Goal: Transaction & Acquisition: Purchase product/service

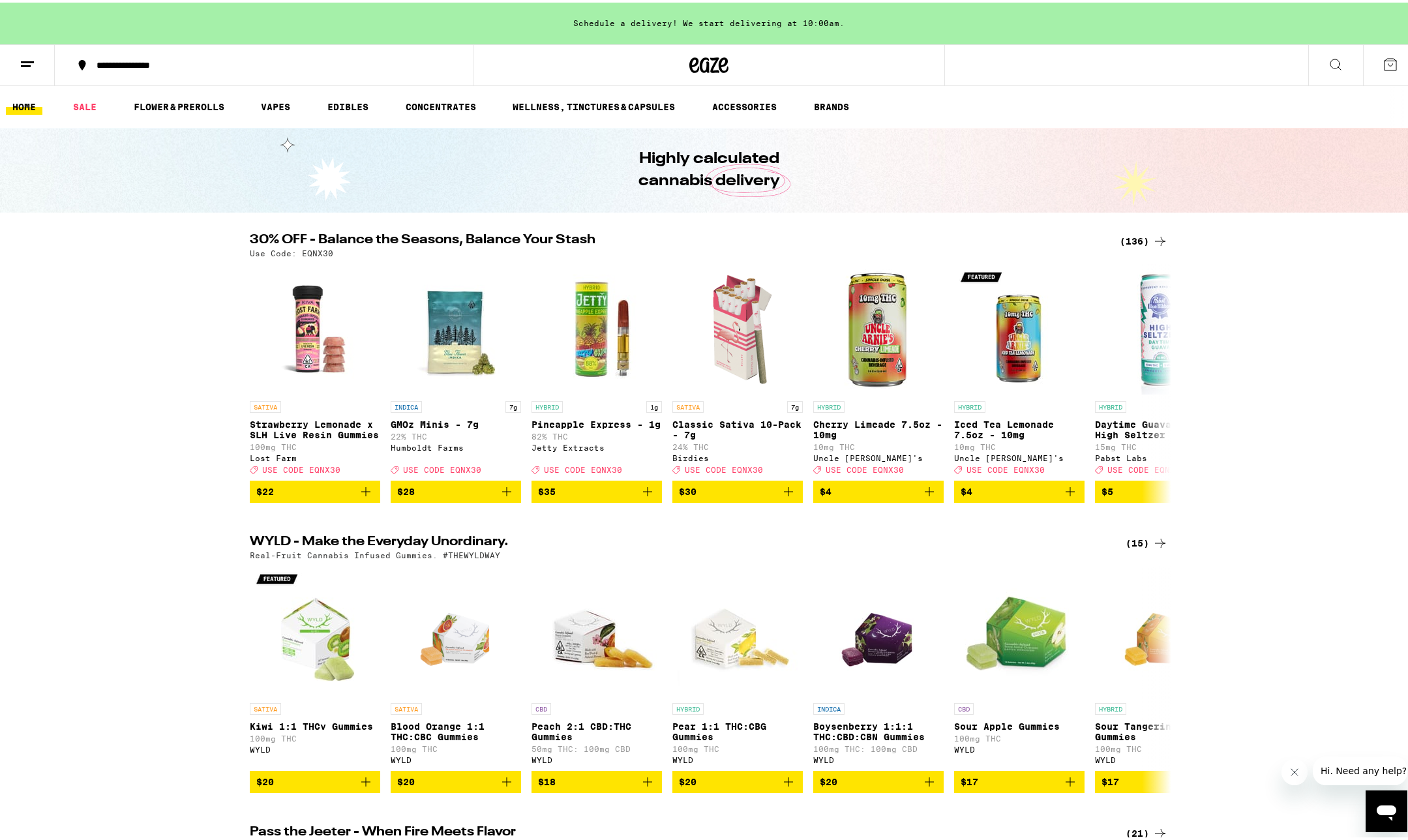
click at [1372, 69] on button at bounding box center [1390, 63] width 55 height 41
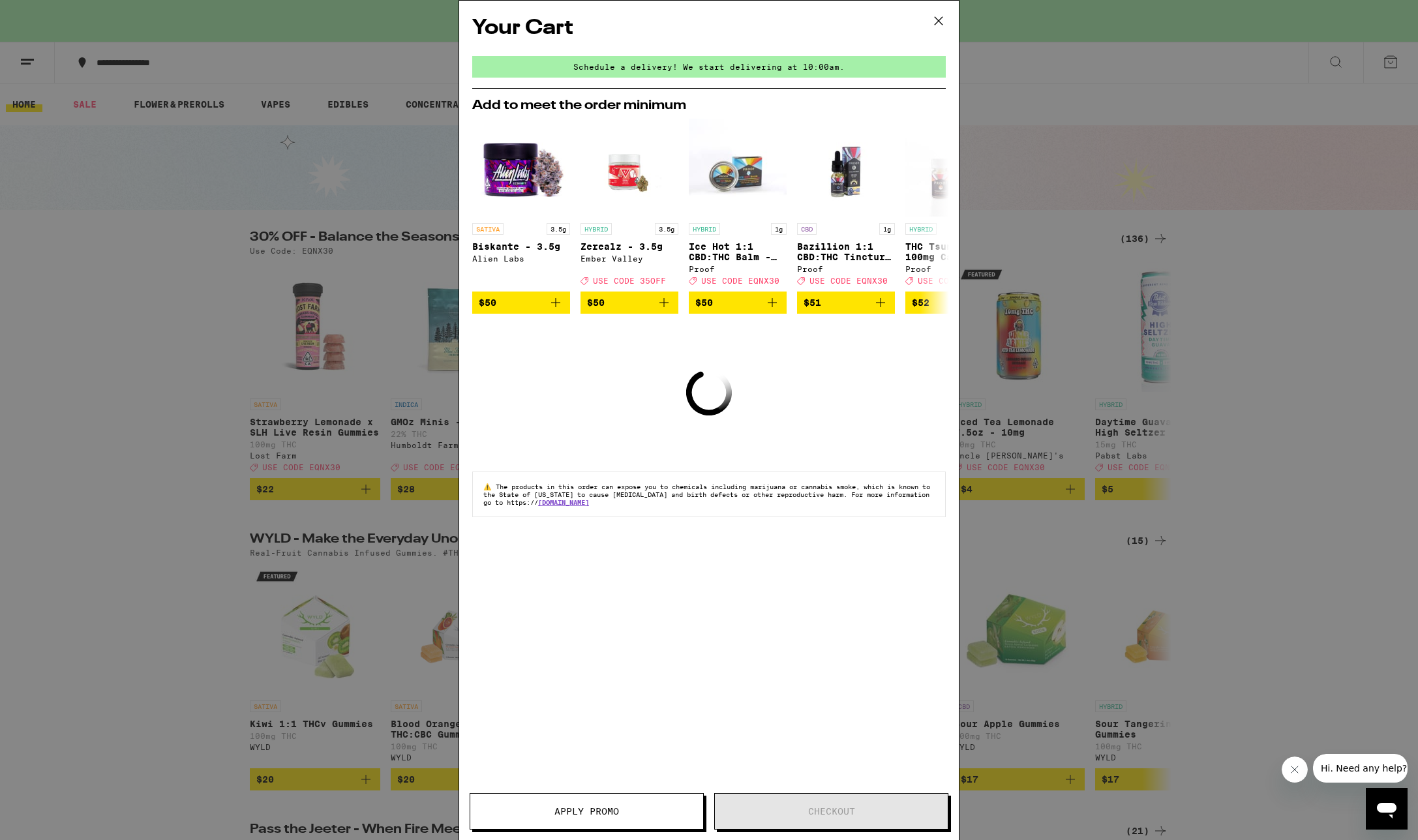
click at [940, 19] on icon at bounding box center [939, 21] width 8 height 8
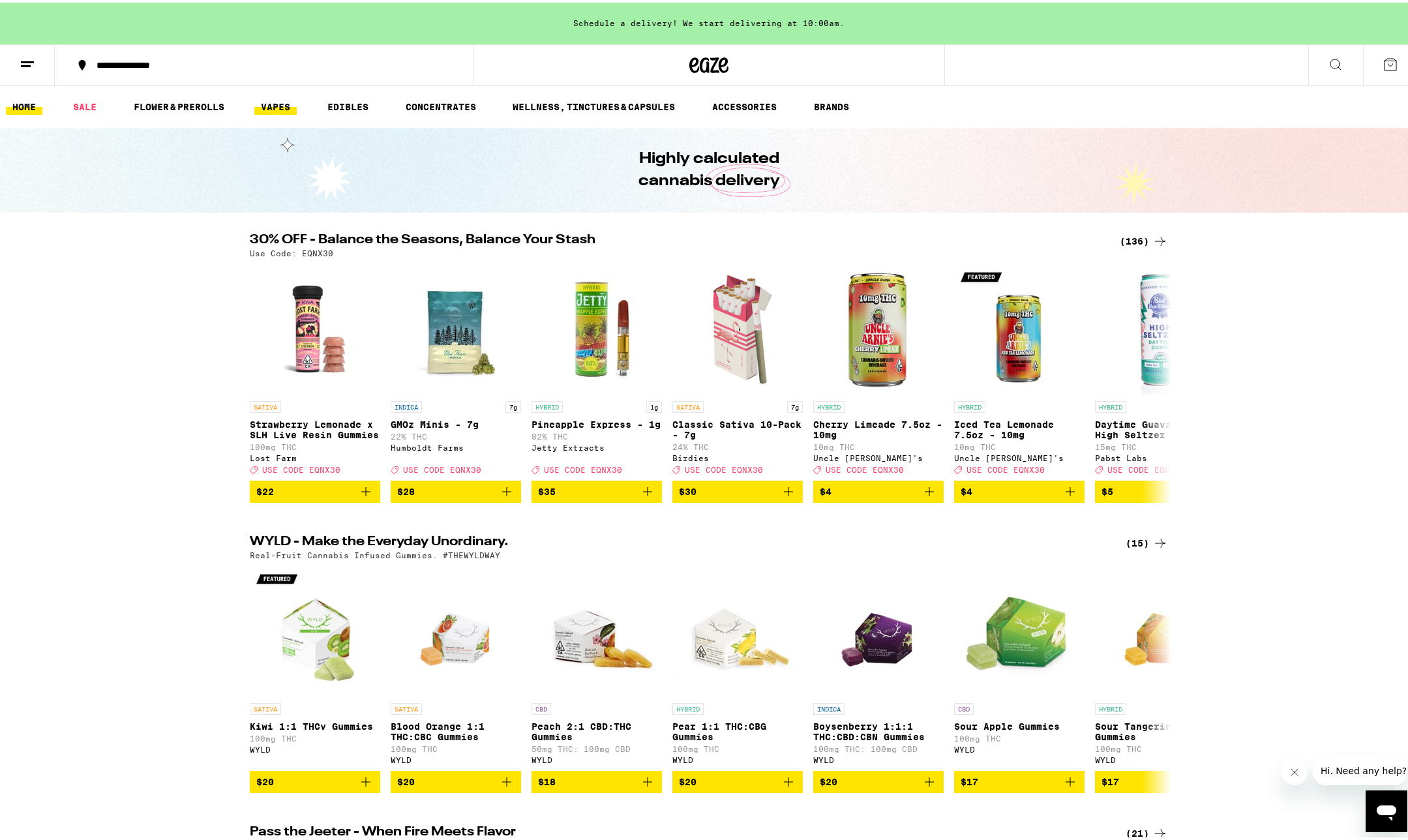
click at [270, 102] on link "VAPES" at bounding box center [276, 104] width 42 height 15
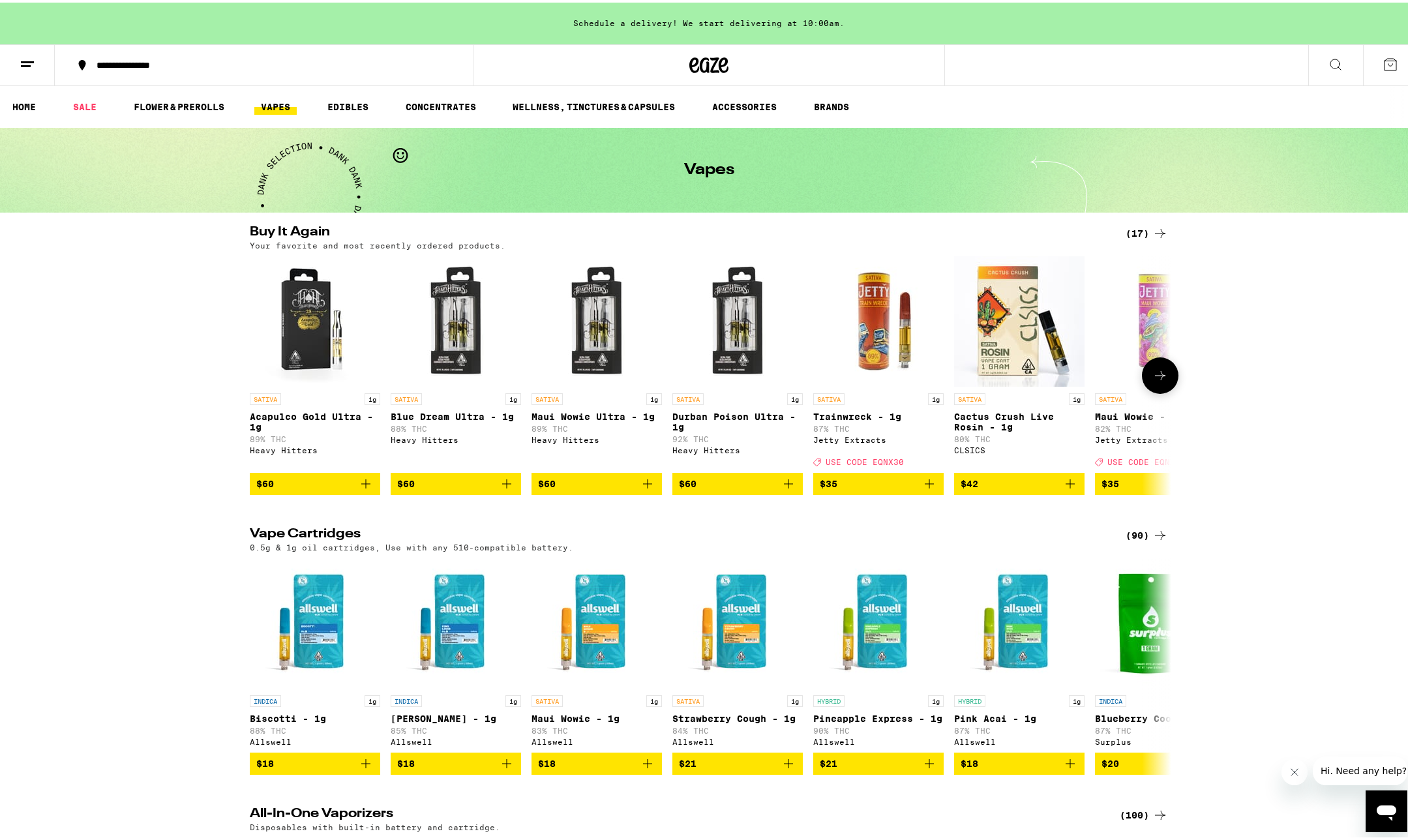
click at [343, 489] on span "$60" at bounding box center [315, 481] width 118 height 15
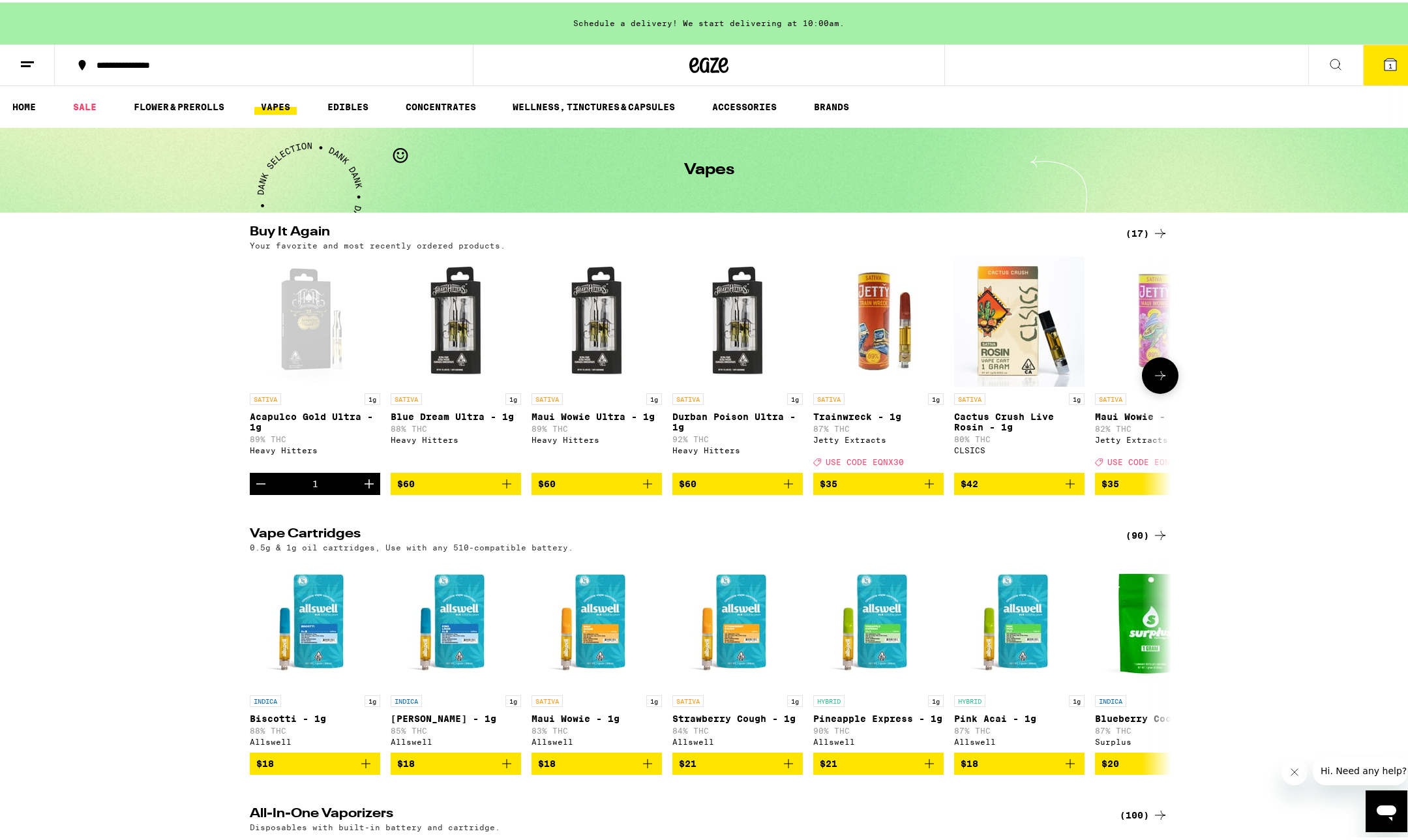
click at [362, 489] on icon "Increment" at bounding box center [369, 481] width 15 height 15
click at [1135, 541] on div "(90)" at bounding box center [1147, 532] width 42 height 15
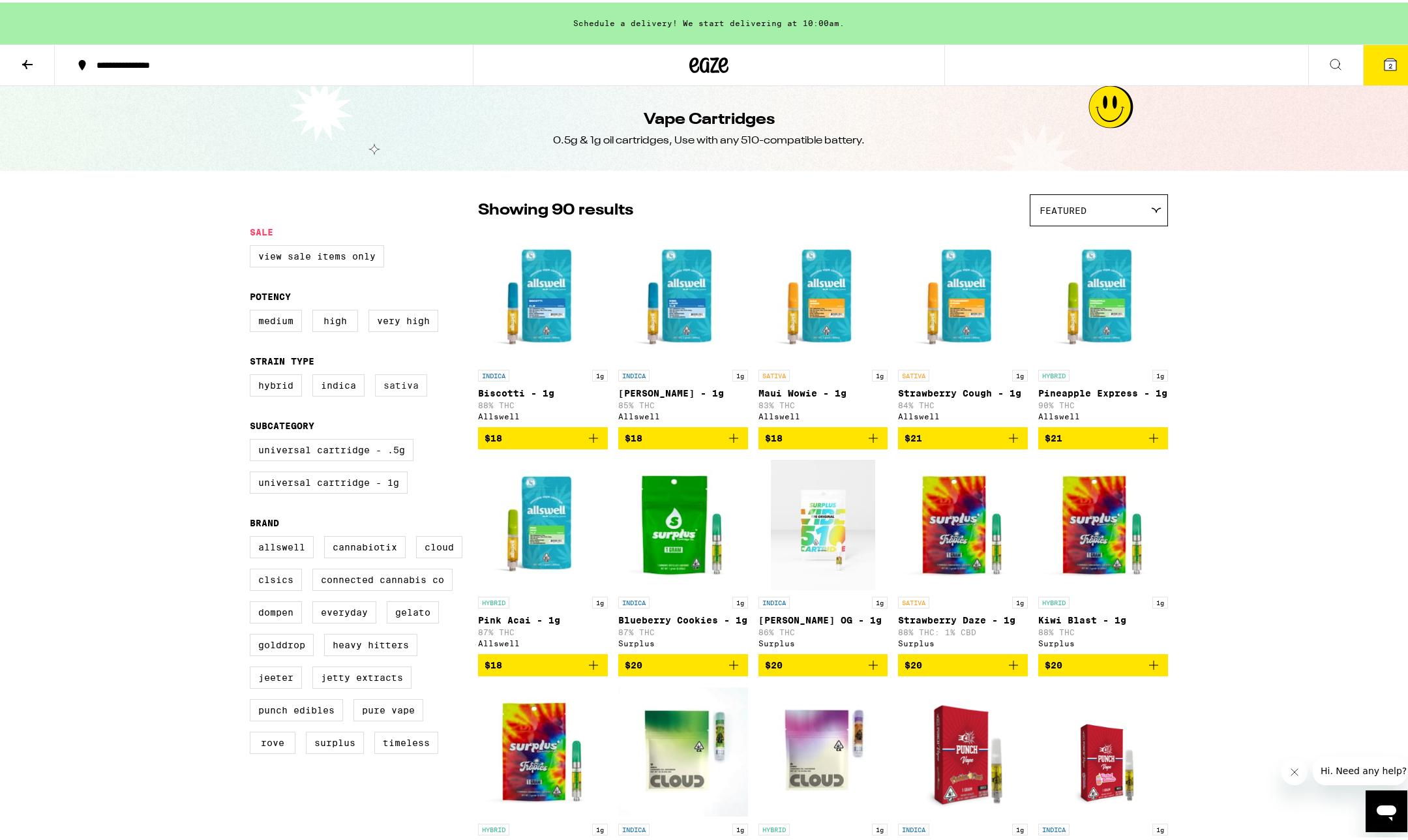
click at [390, 393] on label "Sativa" at bounding box center [401, 382] width 52 height 22
click at [253, 374] on input "Sativa" at bounding box center [253, 373] width 1 height 1
checkbox input "true"
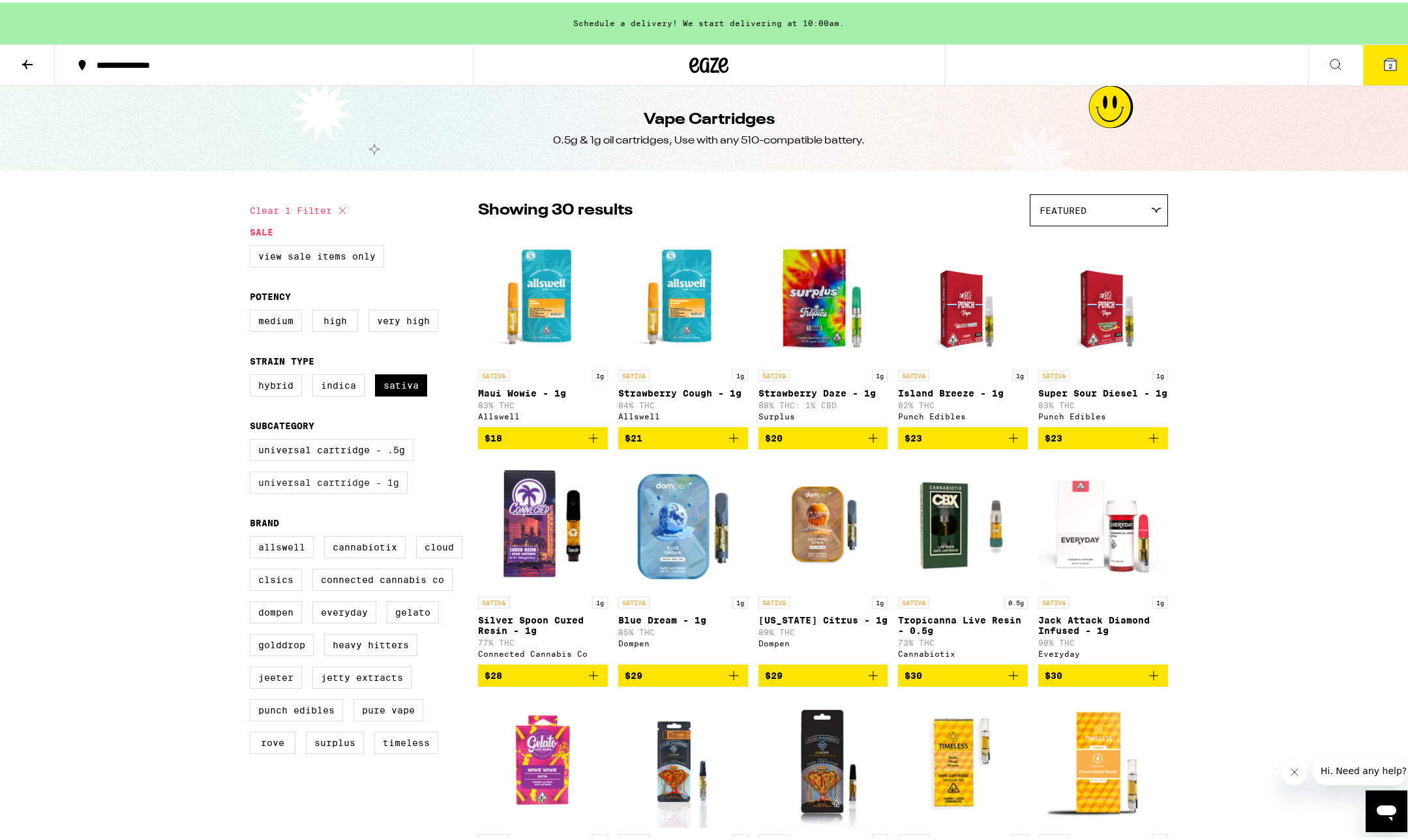
click at [371, 488] on label "Universal Cartridge - 1g" at bounding box center [329, 479] width 158 height 22
click at [253, 439] on input "Universal Cartridge - 1g" at bounding box center [253, 438] width 1 height 1
checkbox input "true"
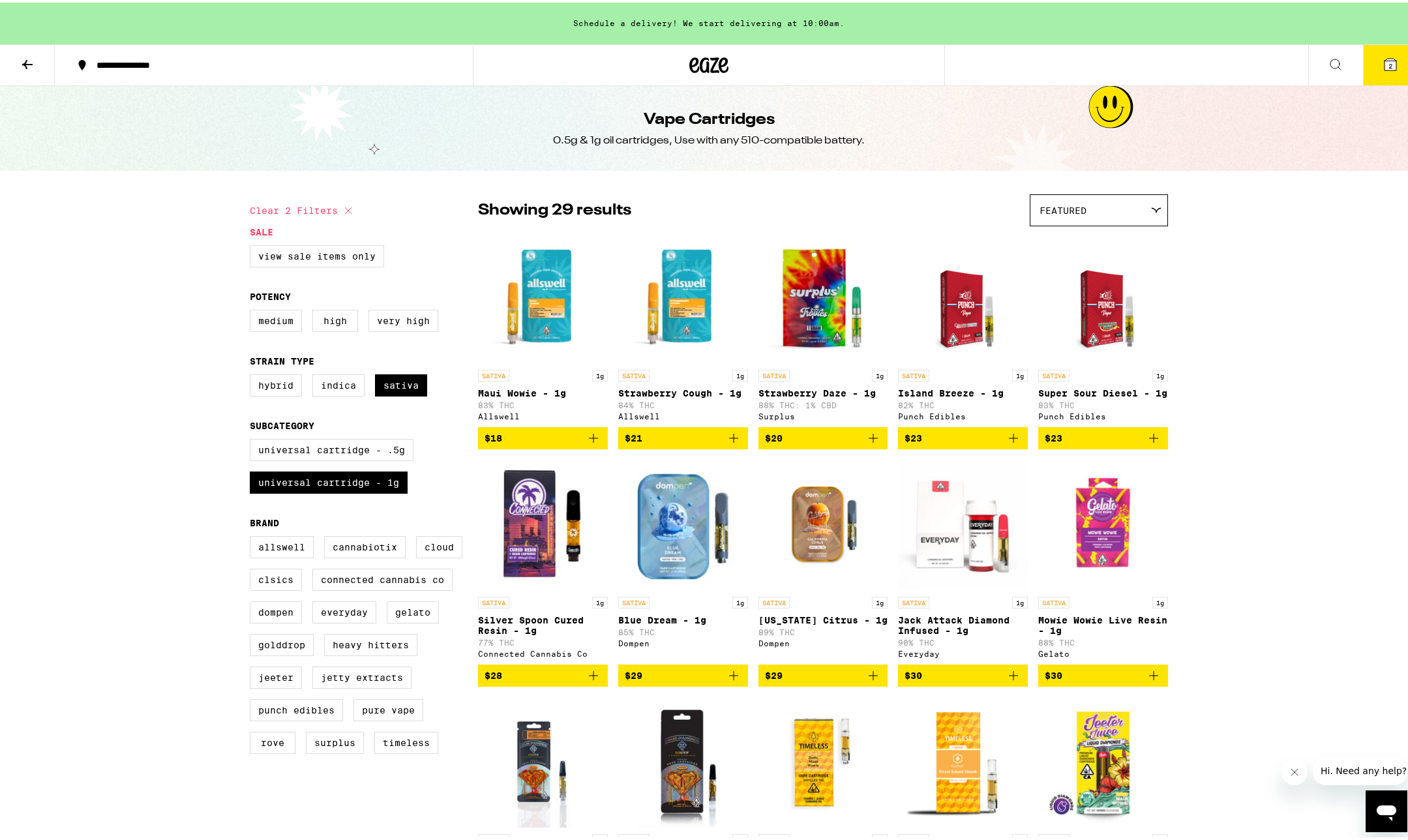
click at [1105, 216] on div "Featured" at bounding box center [1098, 207] width 137 height 31
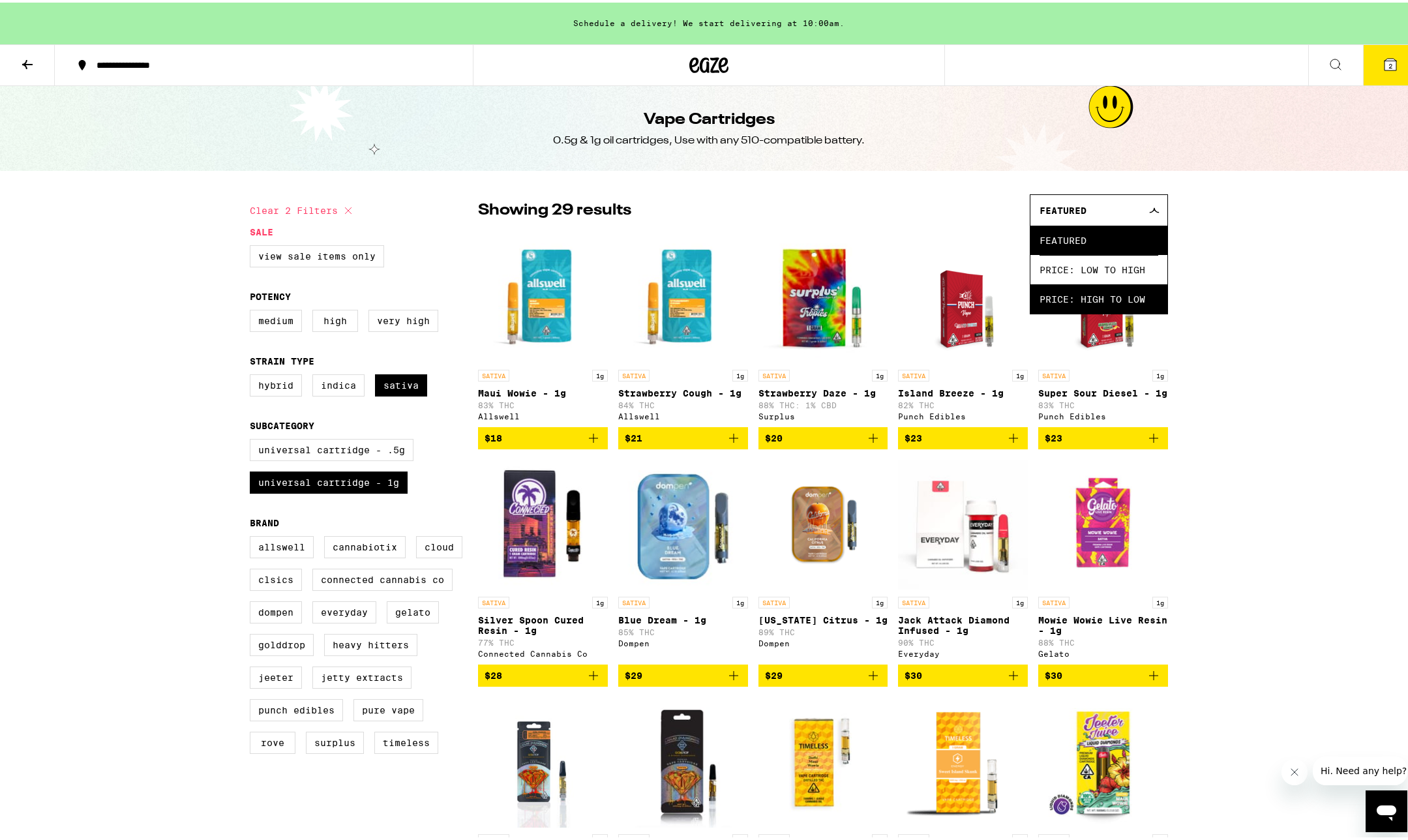
click at [1104, 305] on span "Price: High to Low" at bounding box center [1098, 296] width 119 height 29
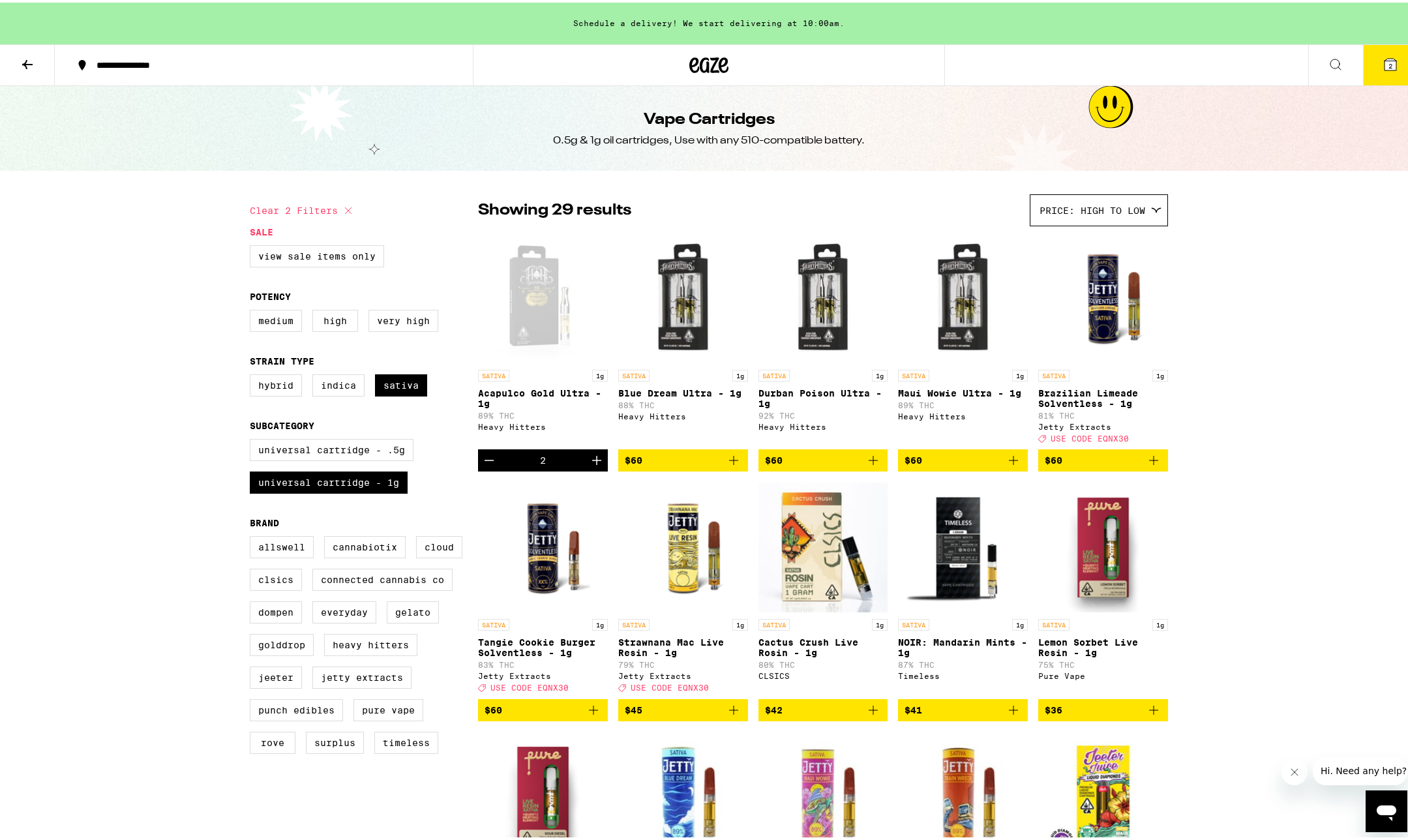
click at [539, 716] on span "$60" at bounding box center [542, 708] width 117 height 15
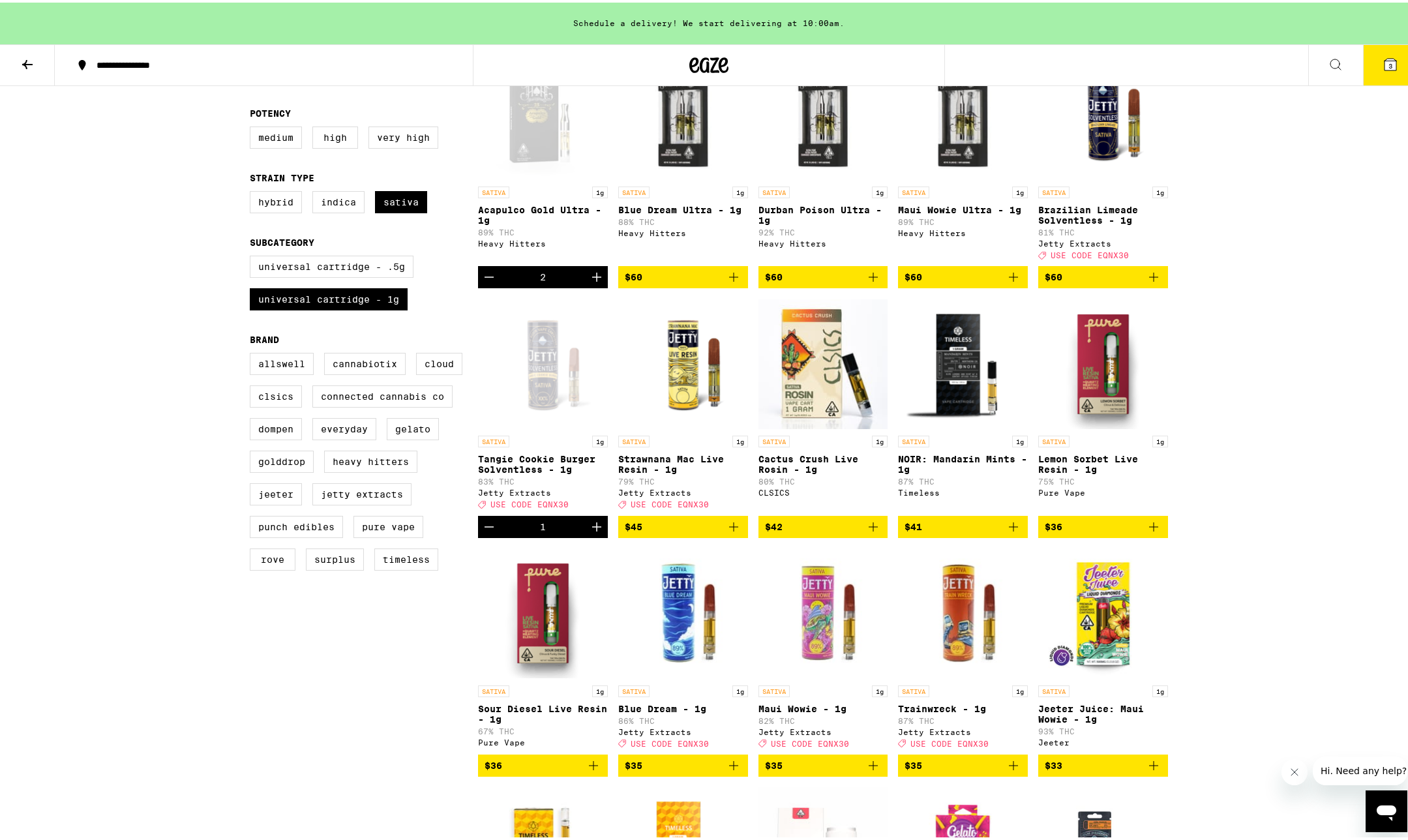
scroll to position [196, 0]
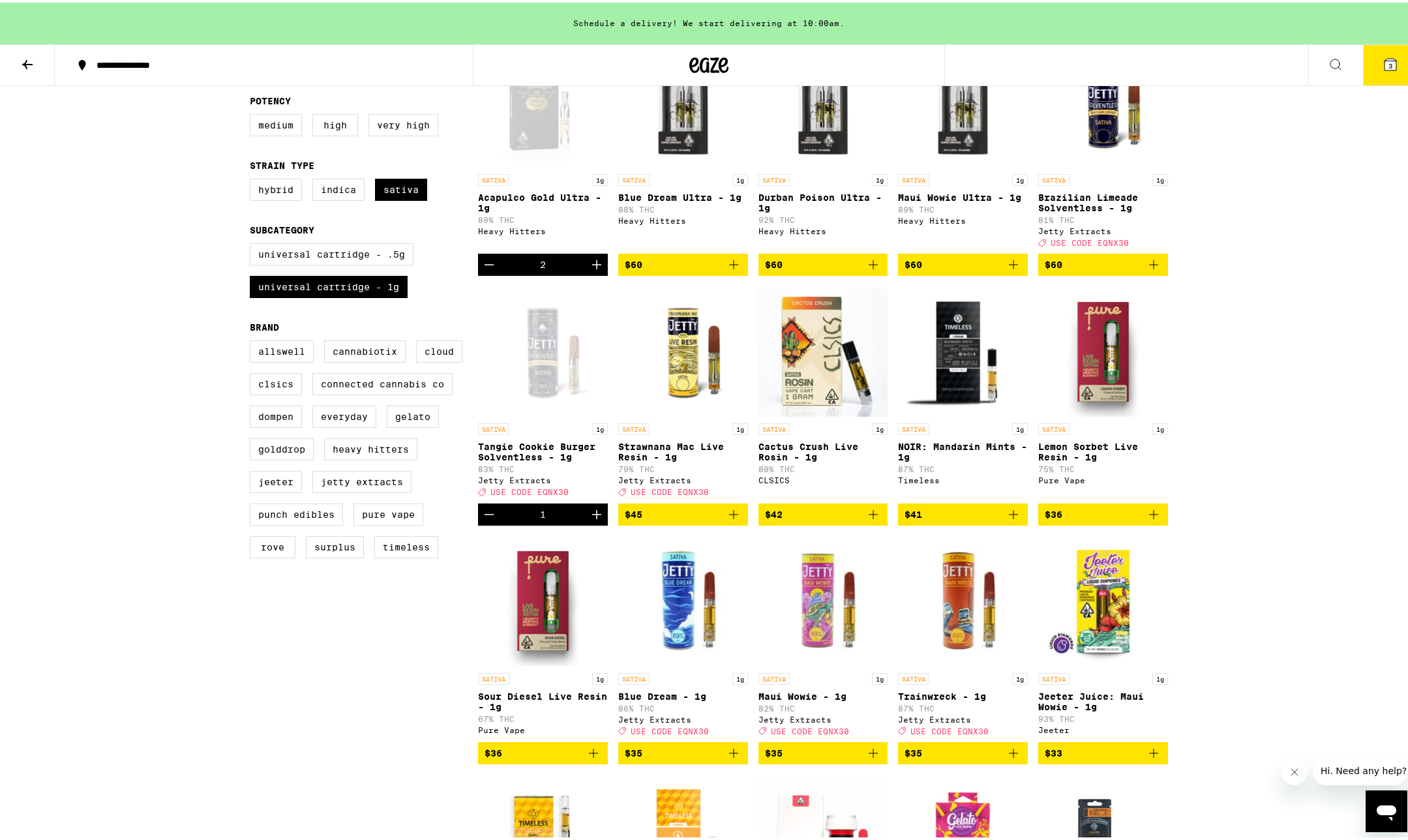
click at [829, 758] on span "$35" at bounding box center [823, 750] width 117 height 15
click at [930, 758] on span "$35" at bounding box center [962, 750] width 117 height 15
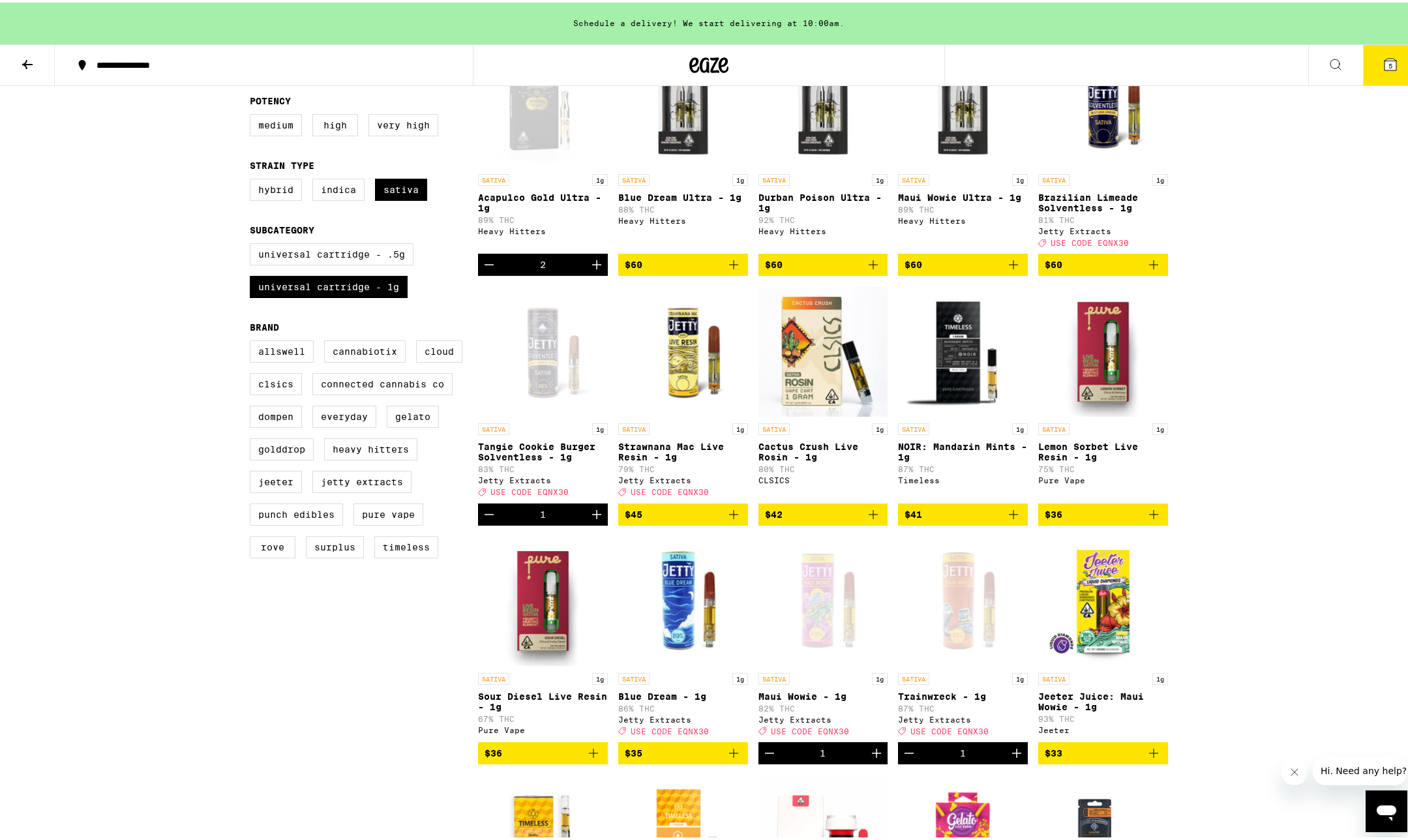
click at [1383, 66] on icon at bounding box center [1391, 62] width 15 height 15
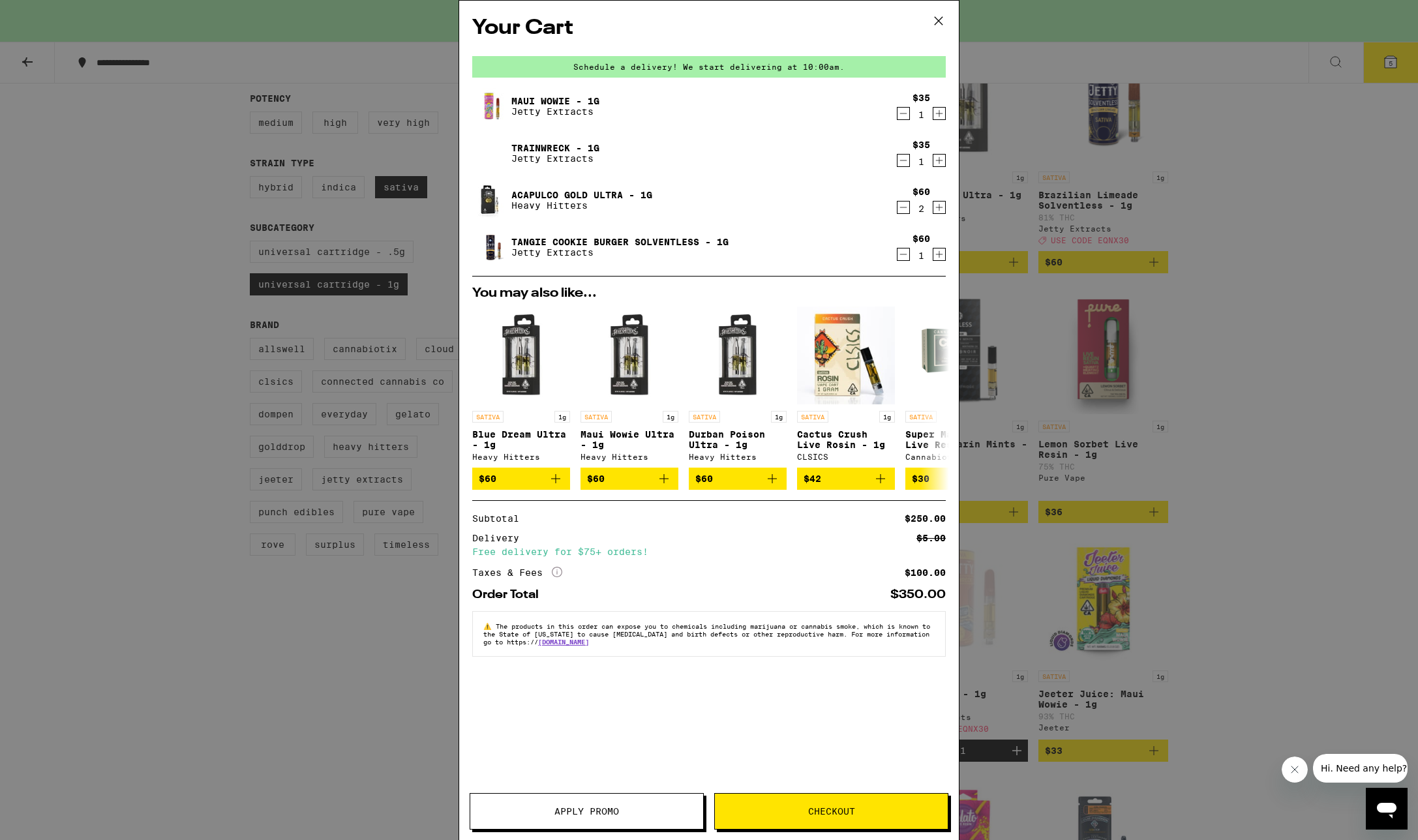
click at [649, 808] on span "Apply Promo" at bounding box center [586, 811] width 232 height 9
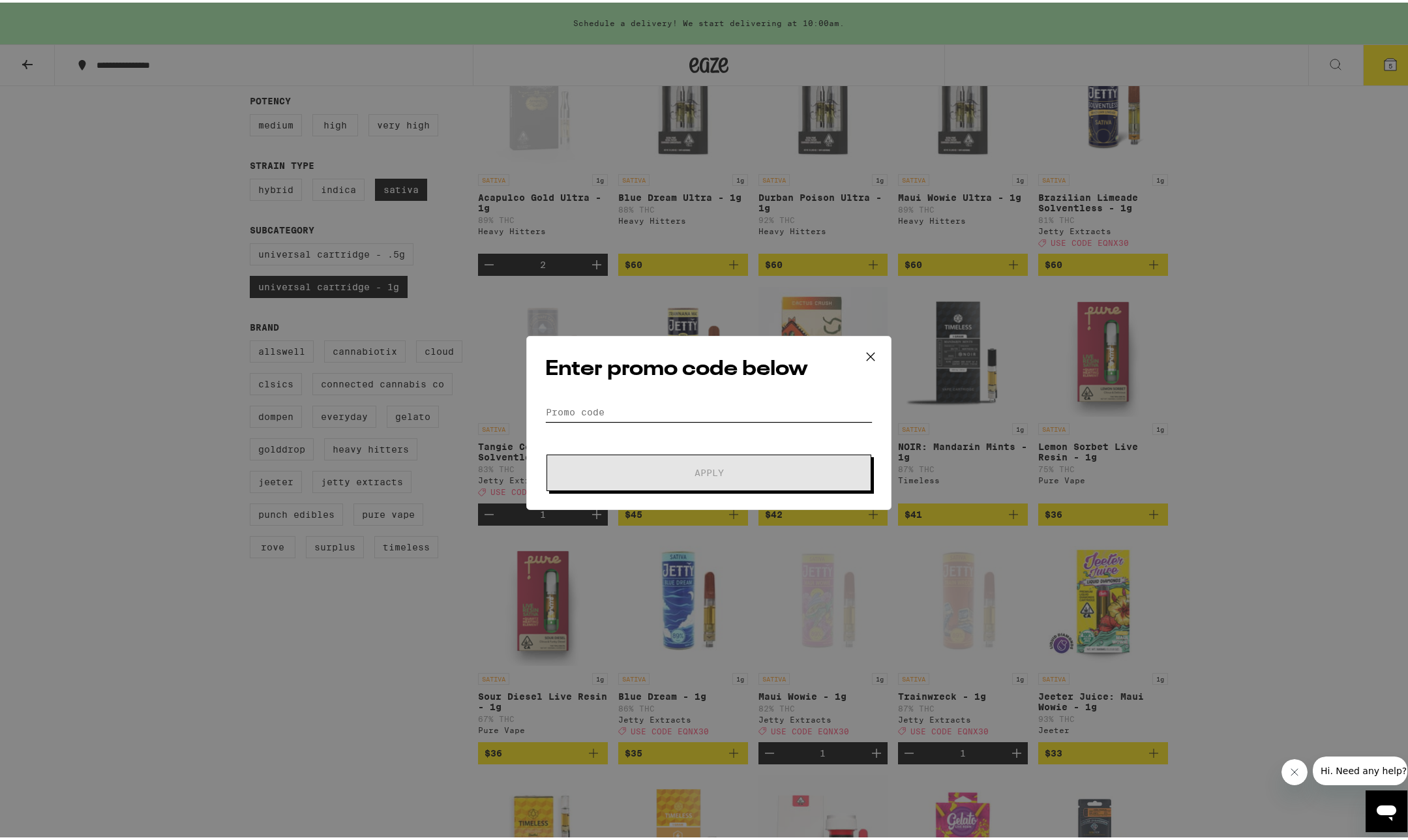
click at [621, 400] on input "Promo Code" at bounding box center [708, 410] width 327 height 19
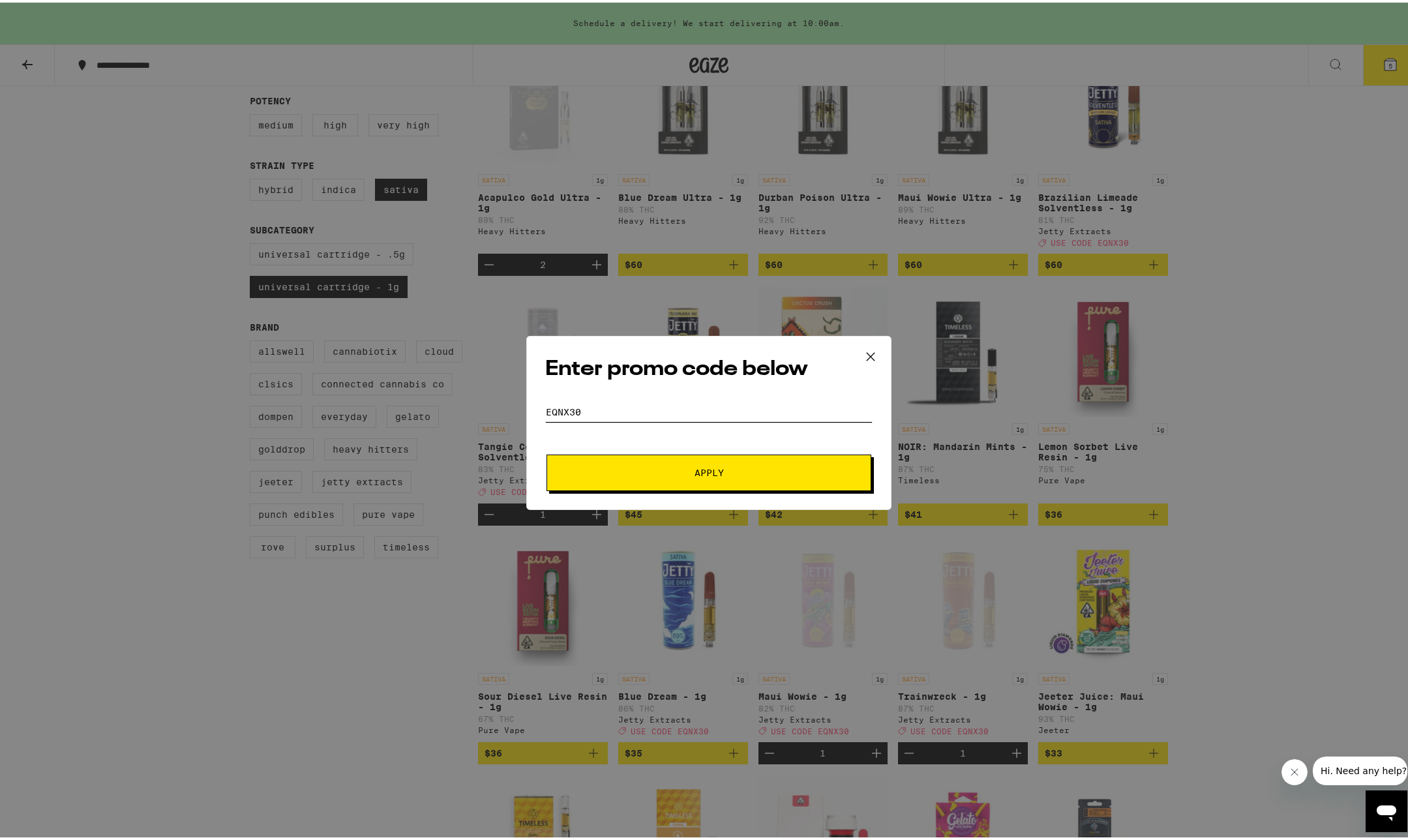
type input "EQNX30"
click at [719, 478] on button "Apply" at bounding box center [709, 471] width 325 height 37
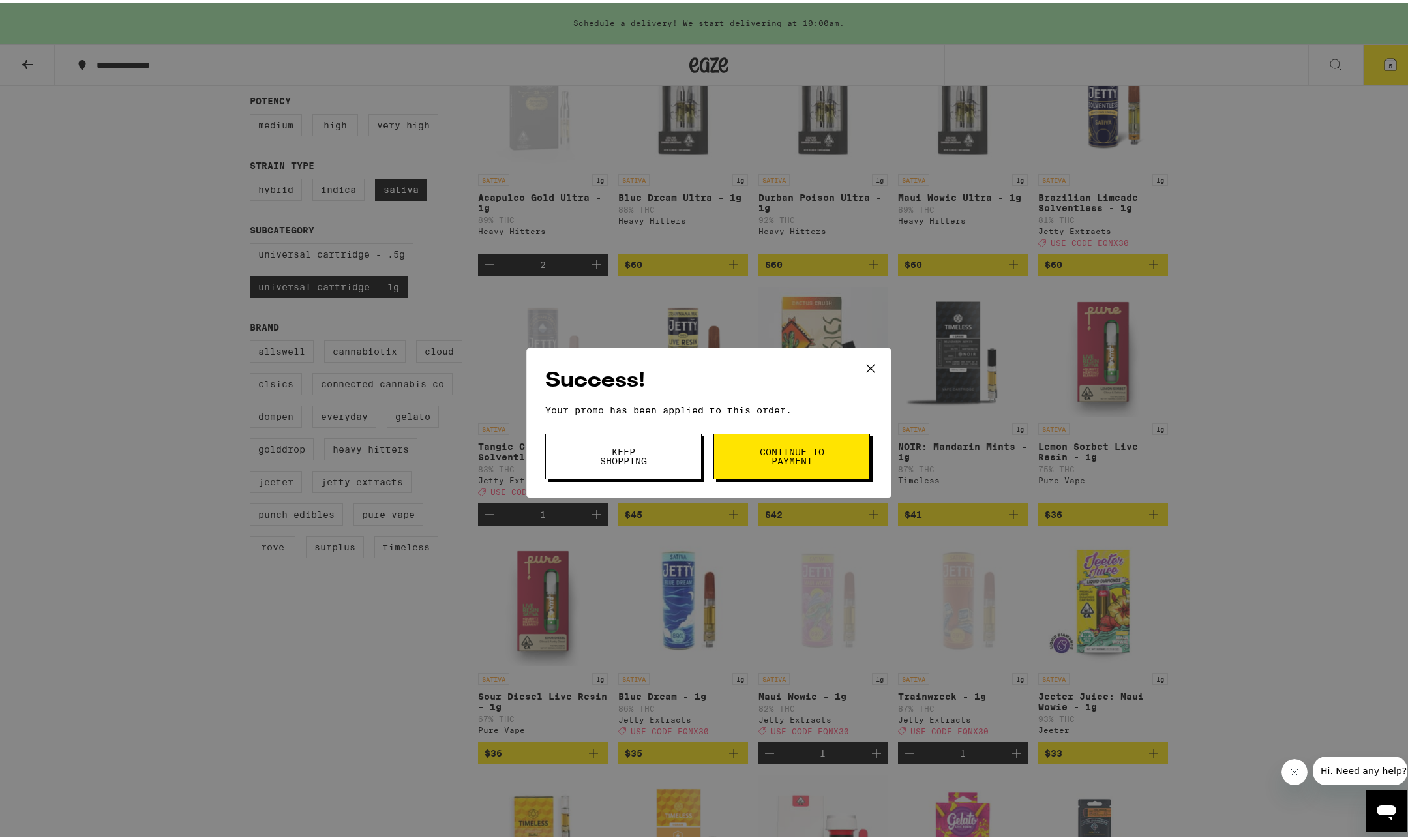
click at [758, 458] on span "Continue to payment" at bounding box center [791, 453] width 67 height 18
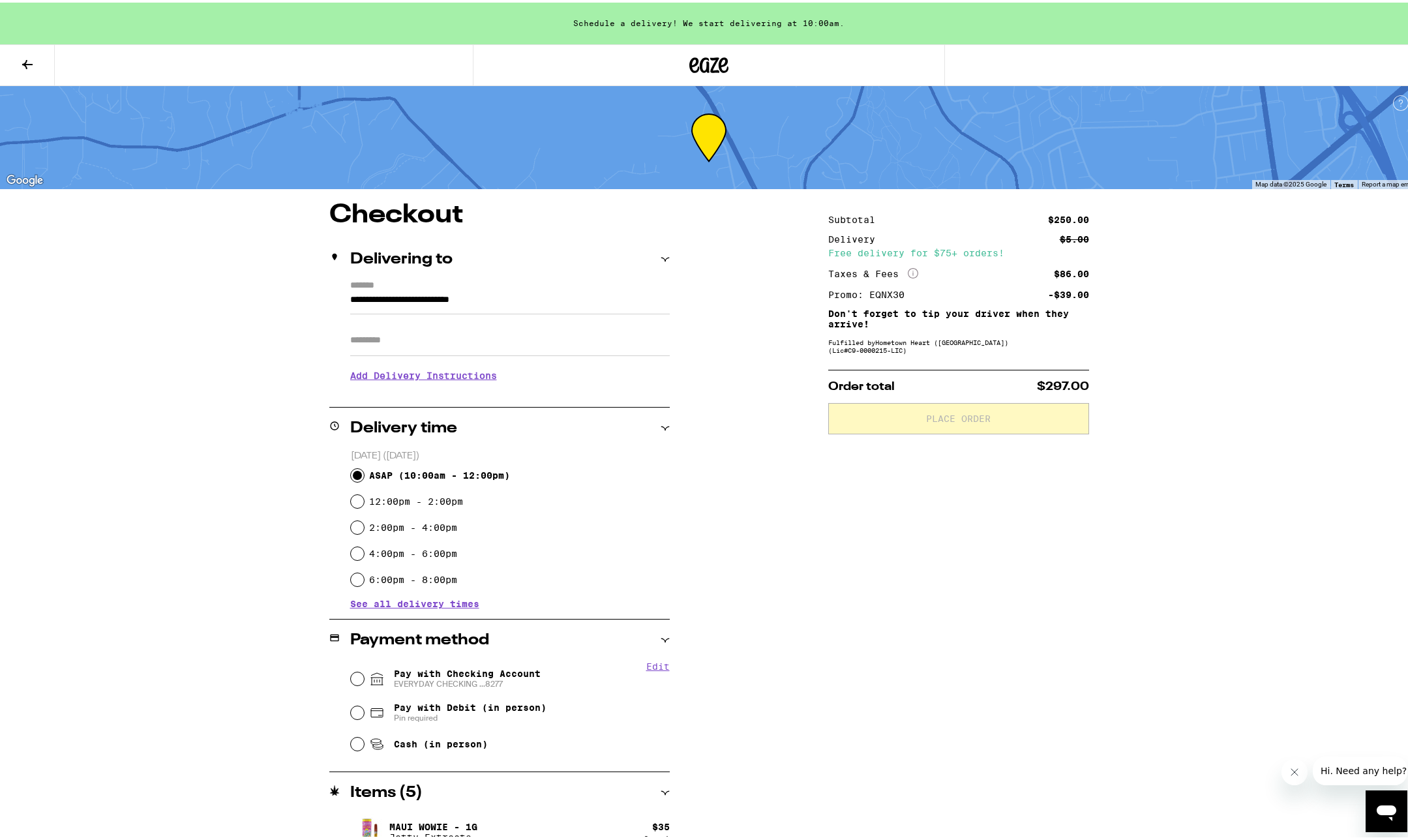
click at [351, 471] on input "ASAP ( 10:00am - 12:00pm )" at bounding box center [358, 474] width 14 height 14
radio input "true"
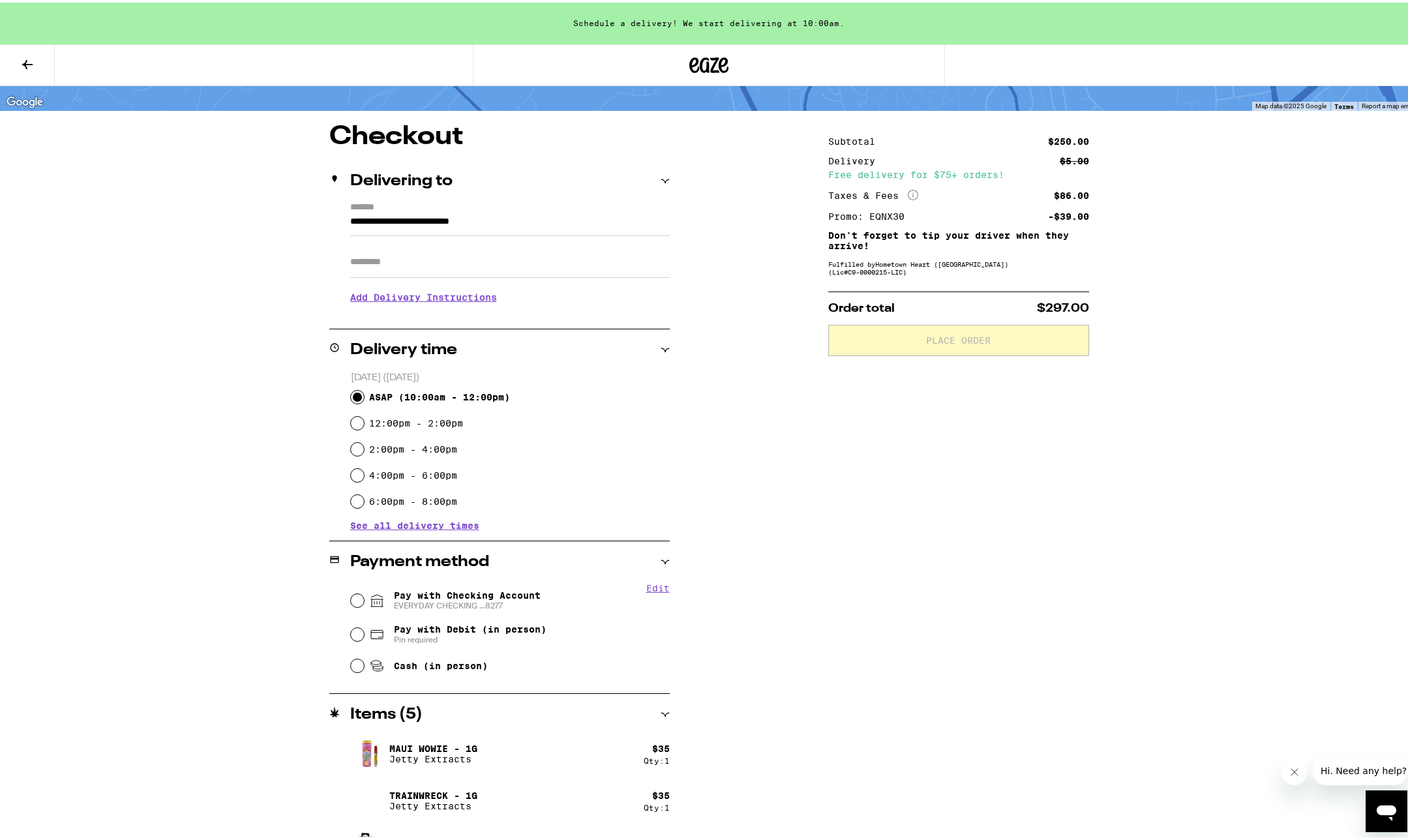
scroll to position [141, 0]
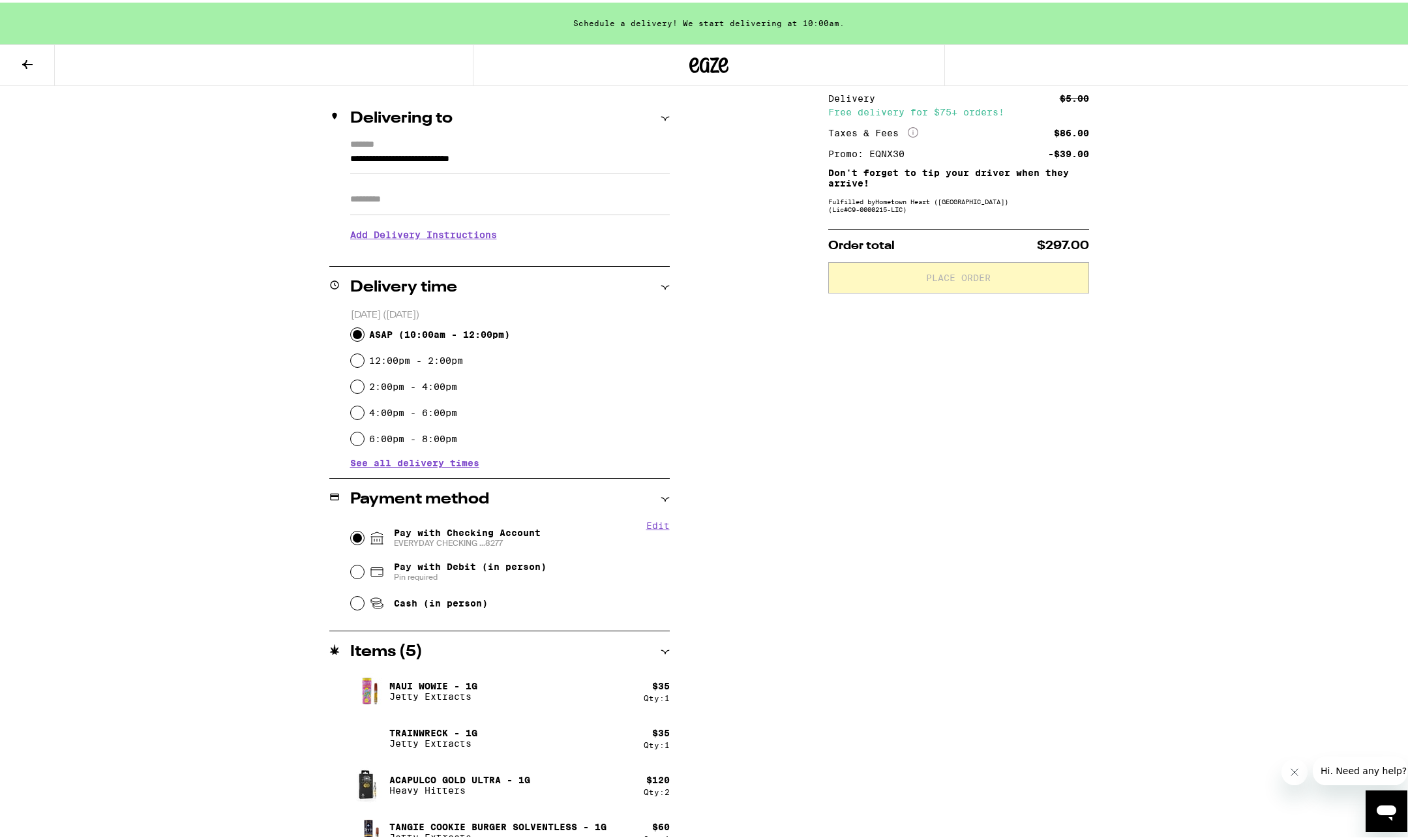
click at [351, 535] on input "Pay with Checking Account EVERYDAY CHECKING ...8277" at bounding box center [358, 535] width 14 height 14
radio input "true"
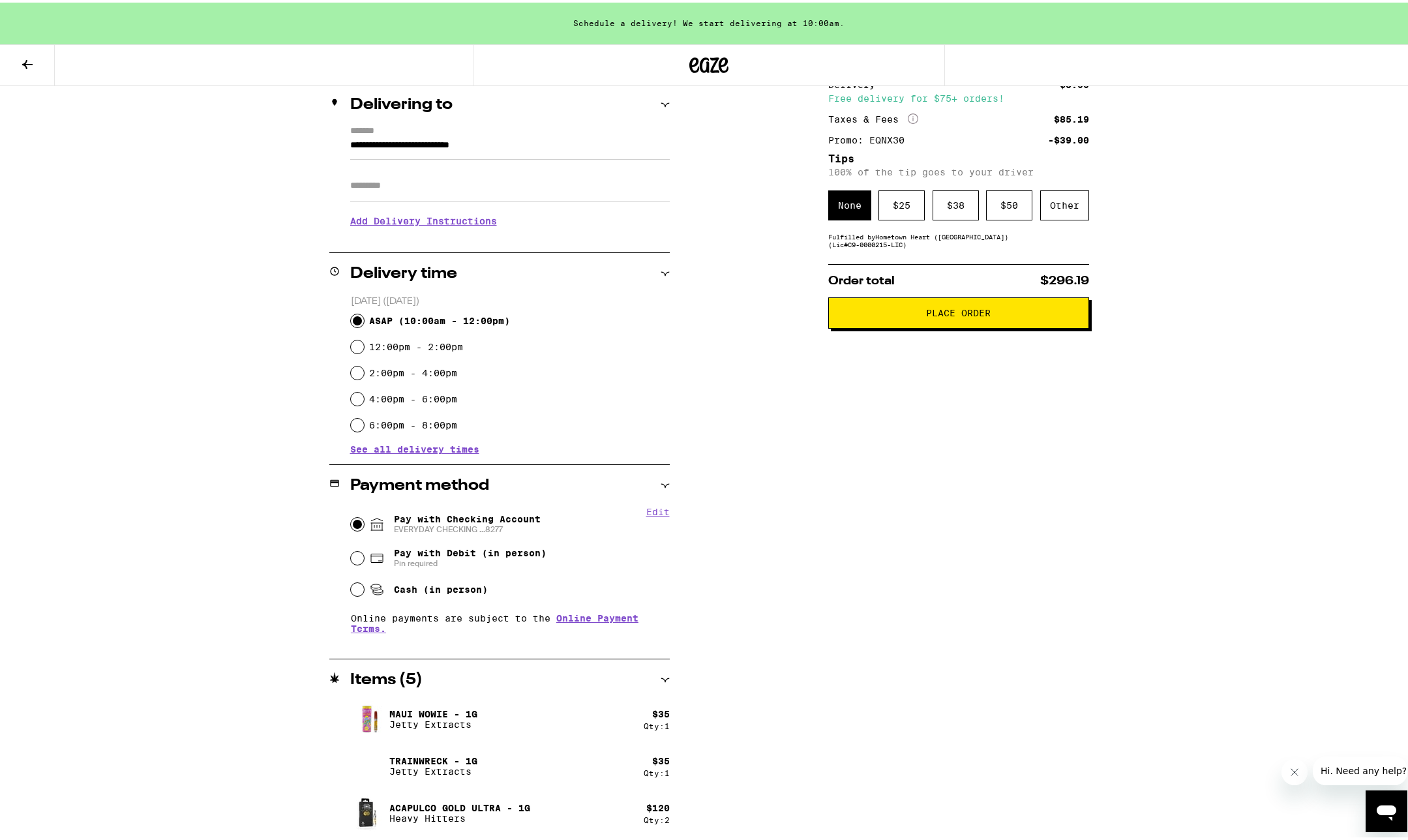
scroll to position [126, 0]
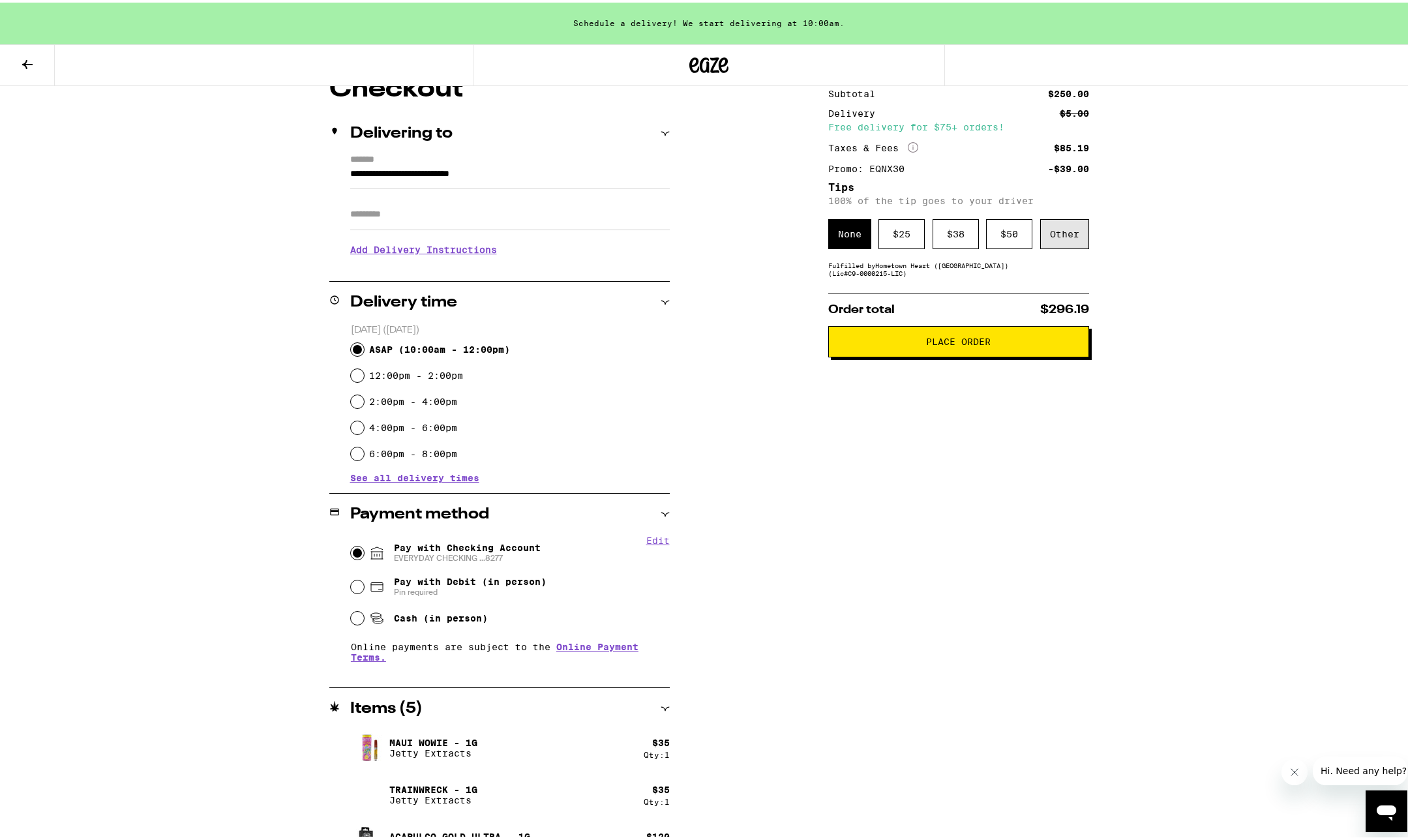
click at [1054, 240] on div "Other" at bounding box center [1065, 231] width 49 height 30
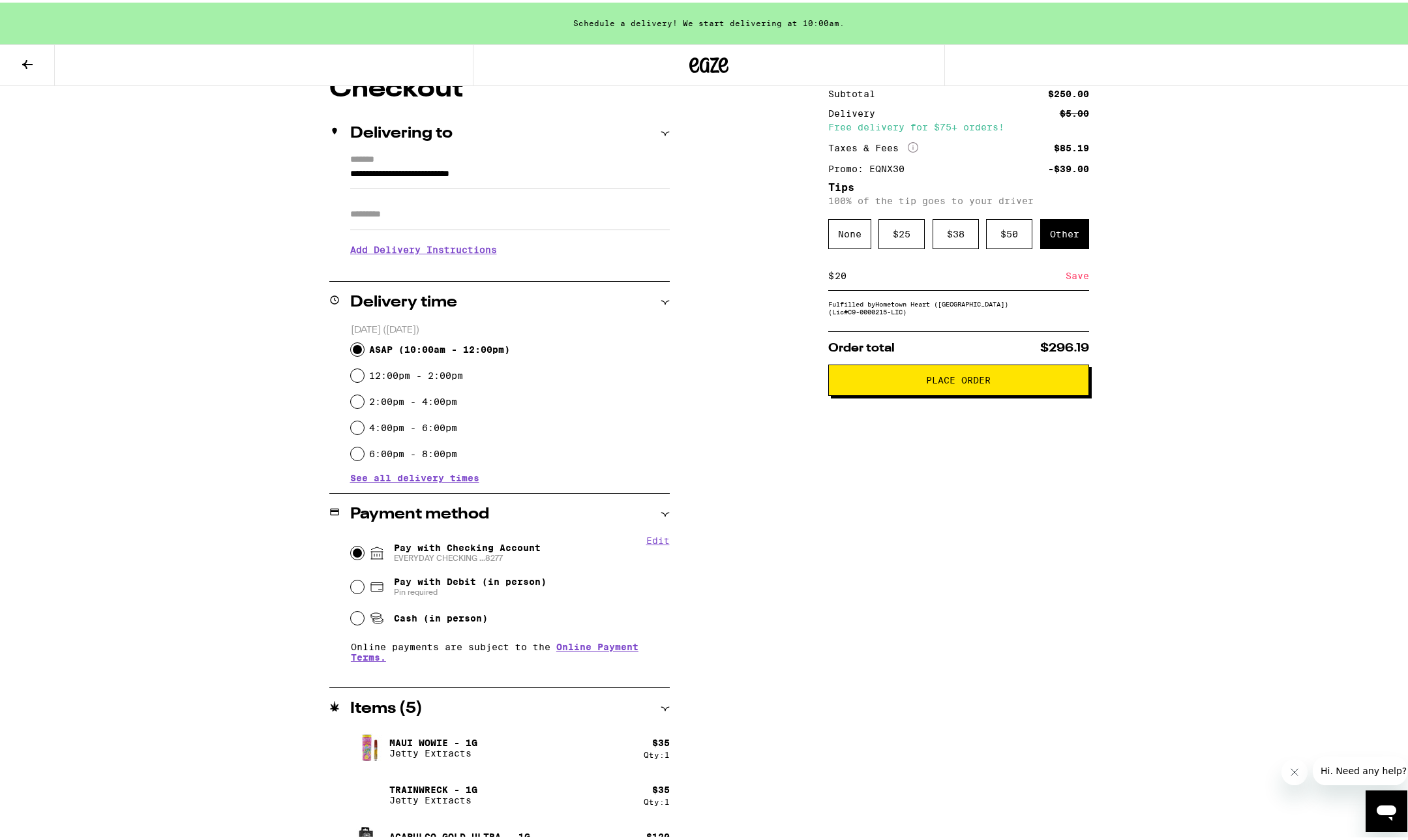
type input "20"
click at [1076, 273] on div "Save" at bounding box center [1077, 273] width 23 height 29
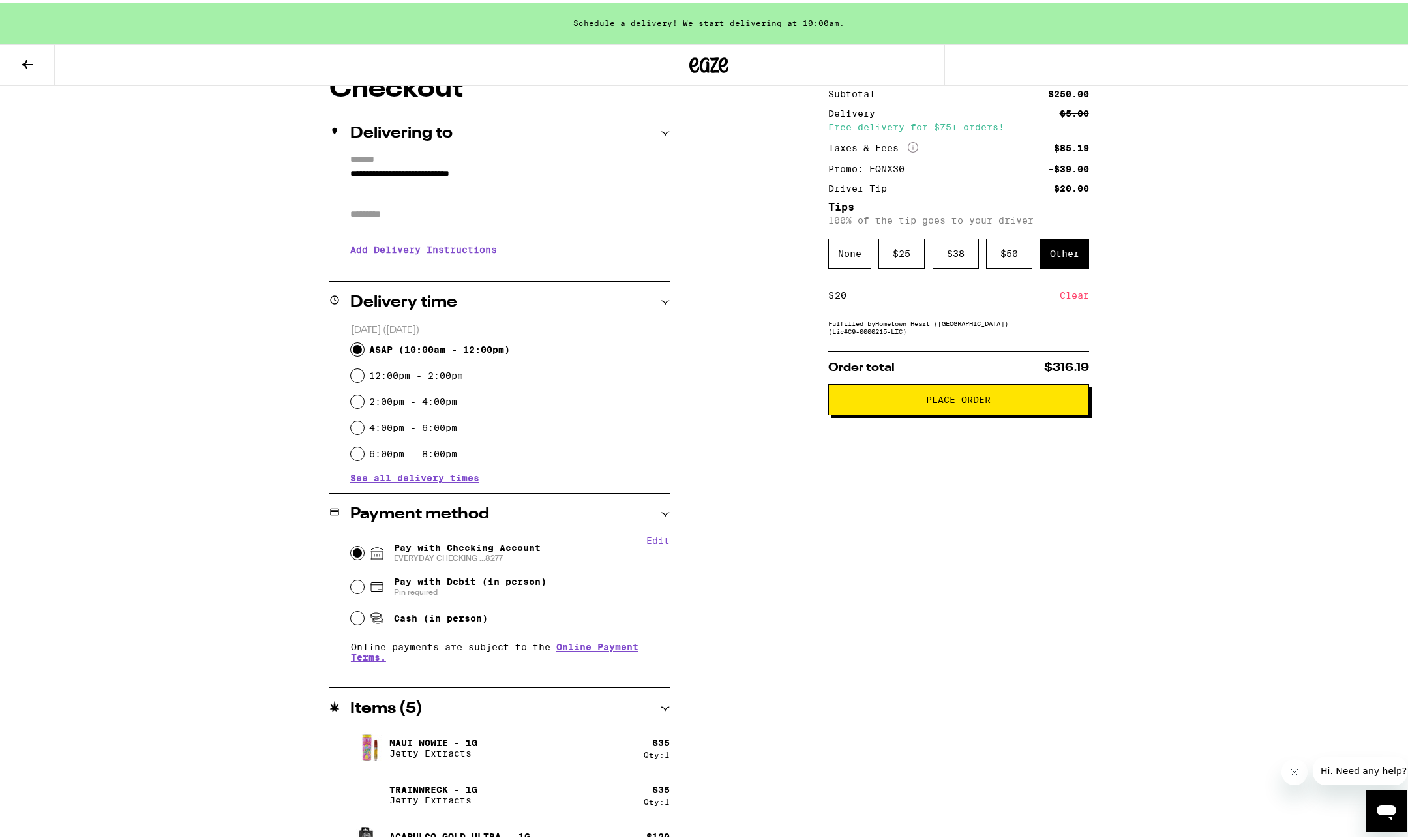
click at [932, 413] on button "Place Order" at bounding box center [959, 397] width 260 height 31
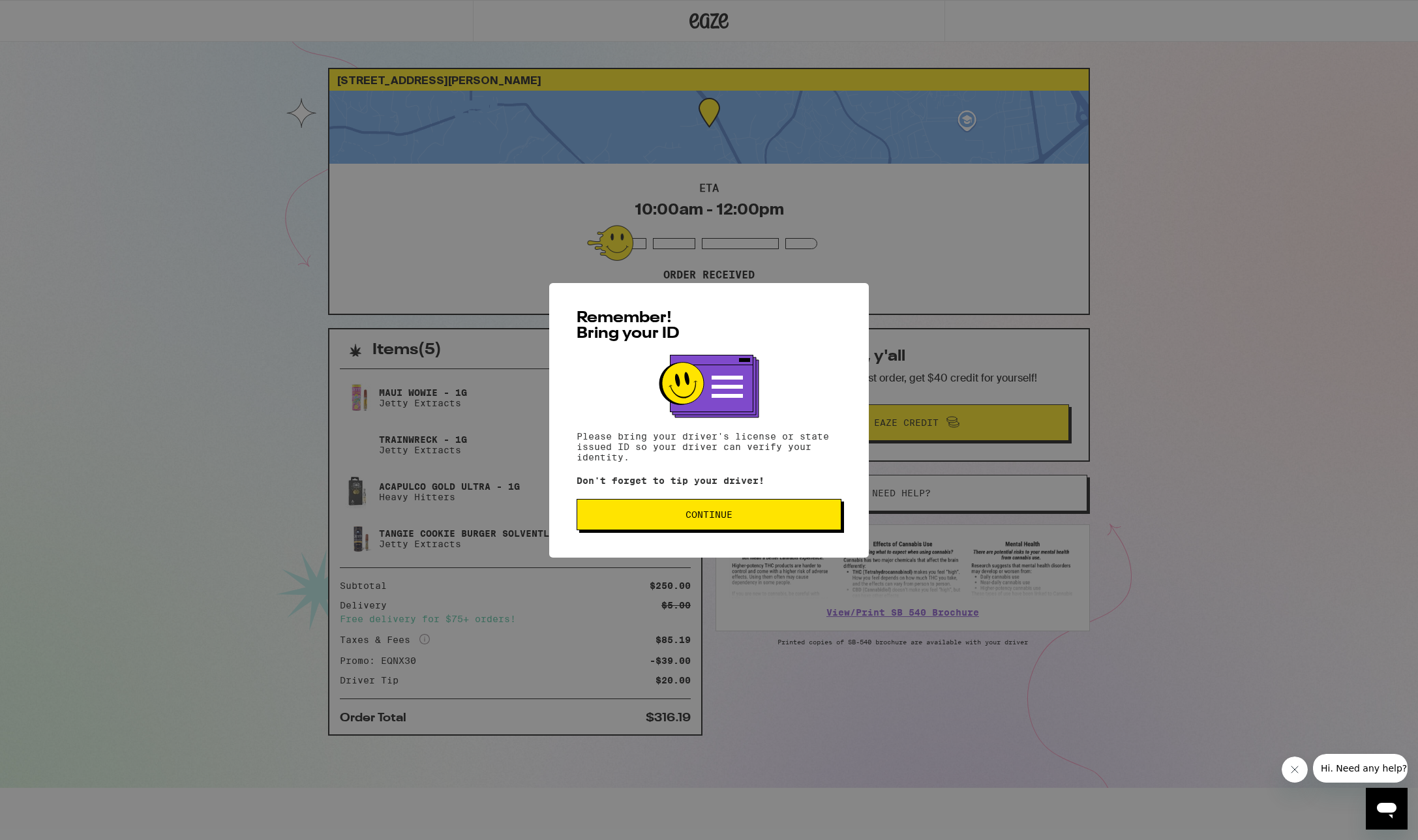
click at [703, 519] on span "Continue" at bounding box center [709, 514] width 47 height 9
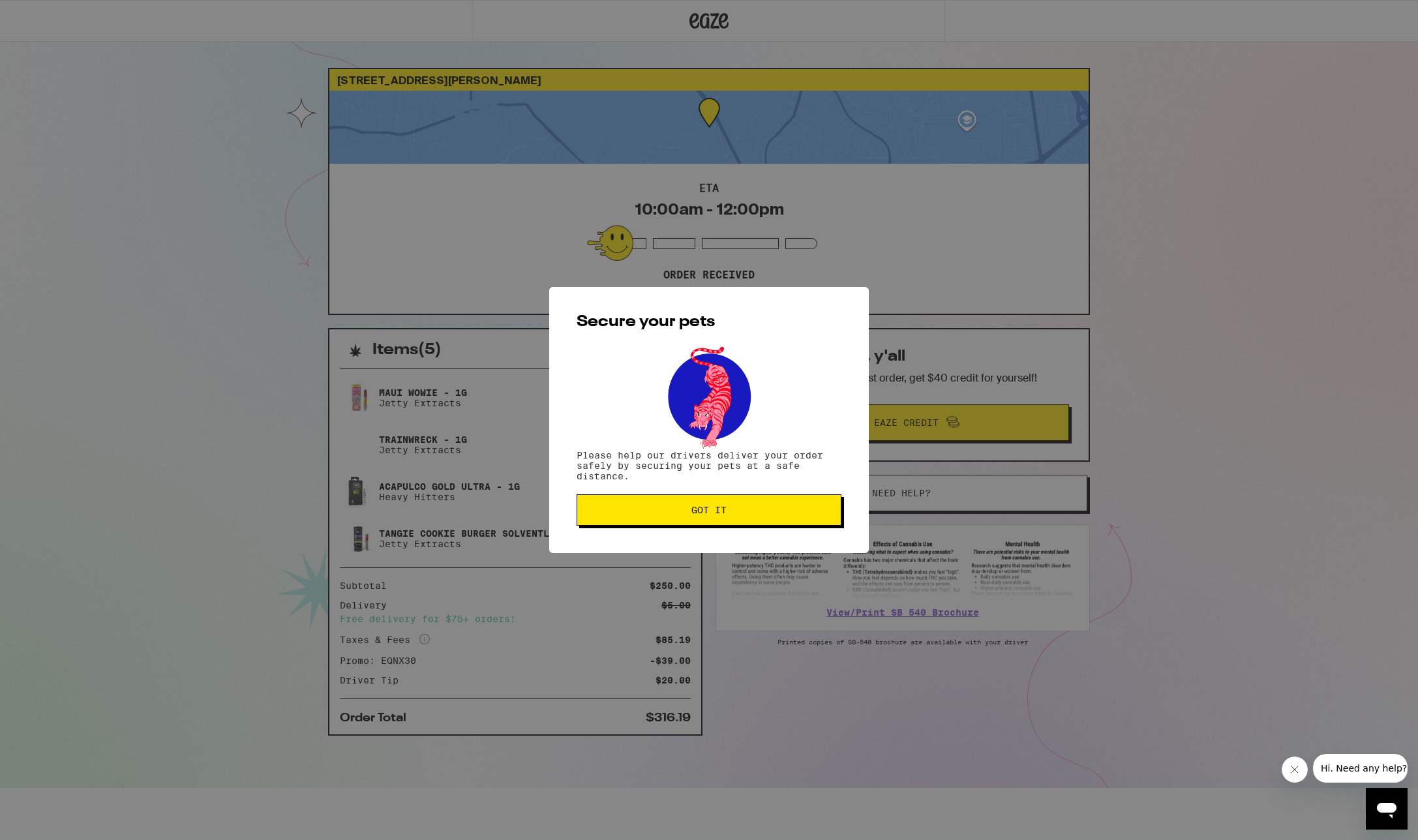
click at [703, 521] on button "Got it" at bounding box center [709, 510] width 265 height 31
